Goal: Find specific page/section: Find specific page/section

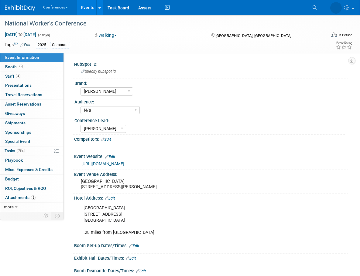
select select "[PERSON_NAME]"
select select "N/a"
select select "[PERSON_NAME]"
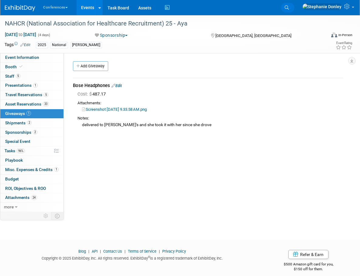
click at [0, 0] on span "Search" at bounding box center [0, 0] width 0 height 0
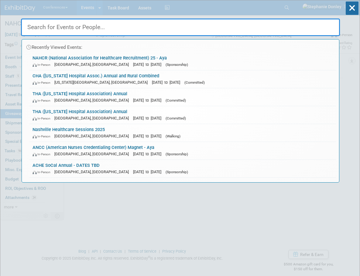
click at [118, 26] on input "text" at bounding box center [180, 28] width 319 height 18
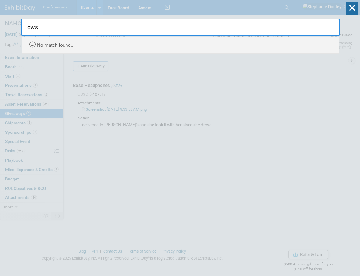
type input "cws"
